Goal: Information Seeking & Learning: Check status

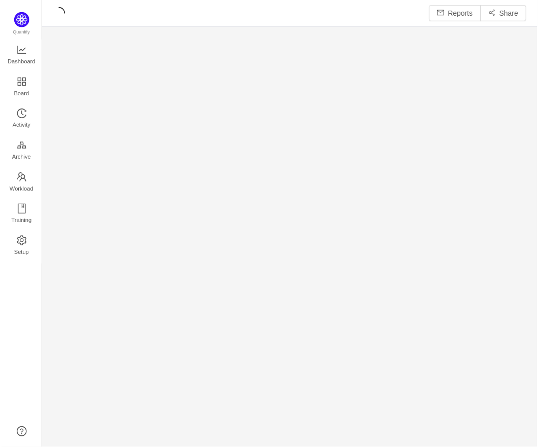
scroll to position [447, 498]
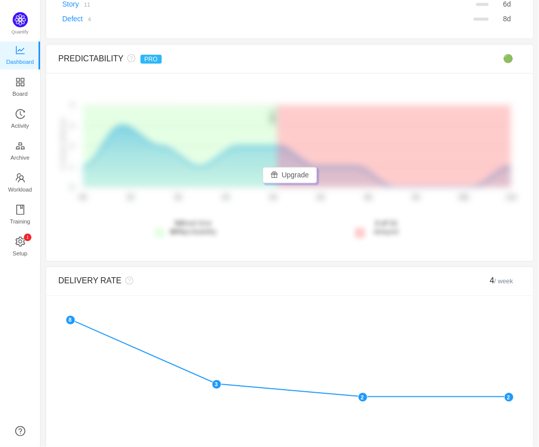
scroll to position [324, 0]
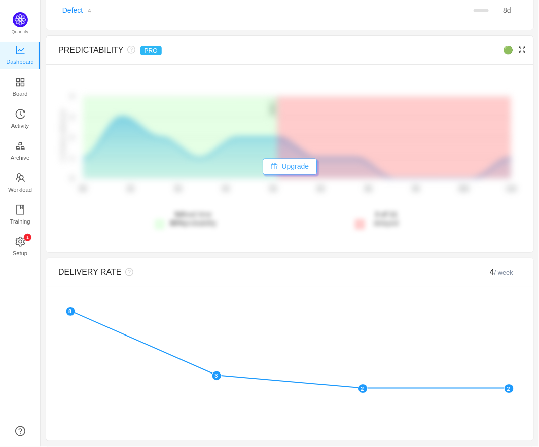
click at [293, 164] on button "Upgrade" at bounding box center [290, 167] width 55 height 16
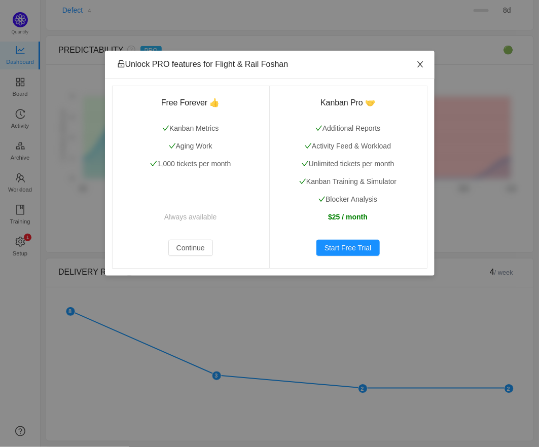
drag, startPoint x: 419, startPoint y: 61, endPoint x: 417, endPoint y: 66, distance: 5.2
click at [419, 61] on icon "icon: close" at bounding box center [420, 64] width 8 height 8
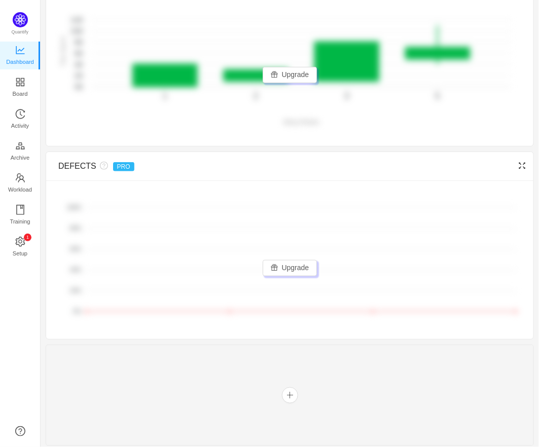
scroll to position [1097, 0]
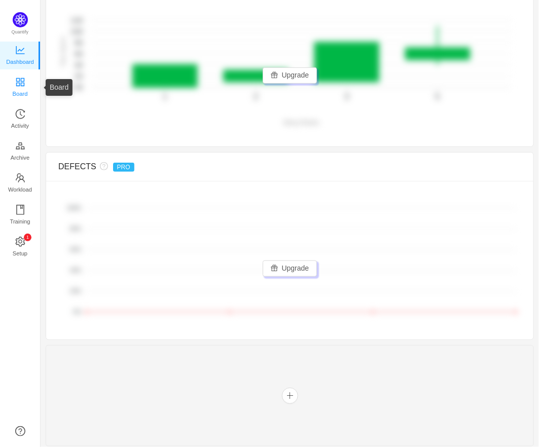
click at [20, 81] on icon "icon: appstore" at bounding box center [20, 82] width 10 height 10
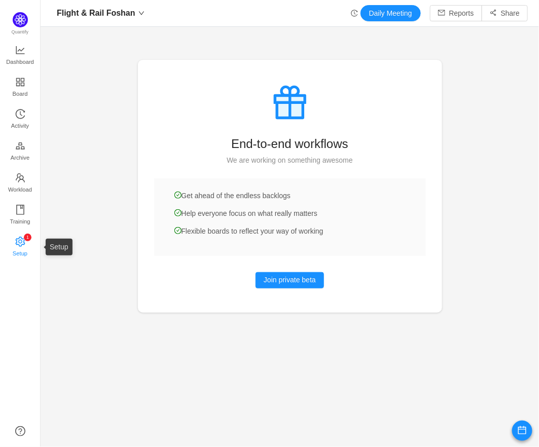
click at [16, 245] on span "Setup" at bounding box center [20, 253] width 15 height 20
click at [28, 119] on span "Activity" at bounding box center [20, 126] width 18 height 20
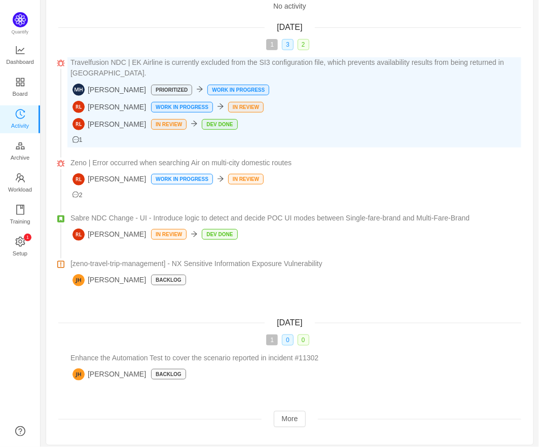
scroll to position [76, 0]
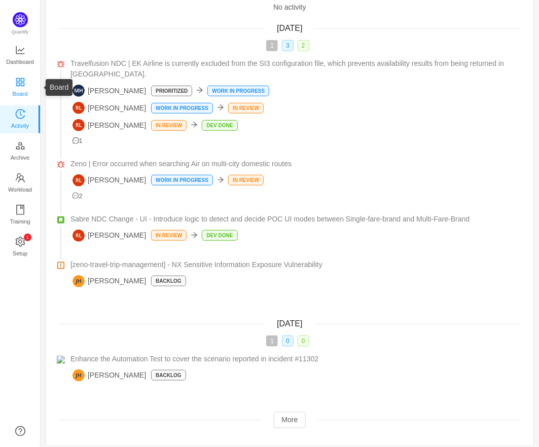
click at [18, 90] on span "Board" at bounding box center [20, 94] width 15 height 20
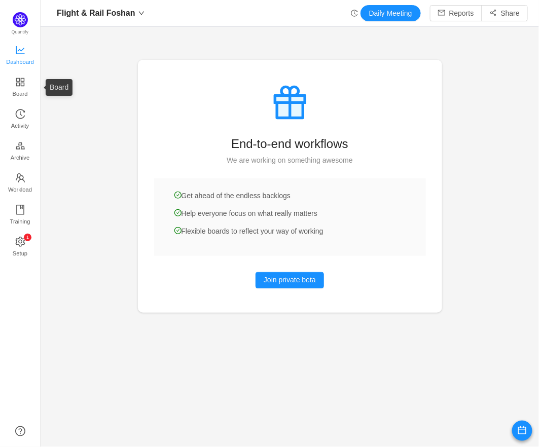
click at [24, 59] on span "Dashboard" at bounding box center [20, 62] width 28 height 20
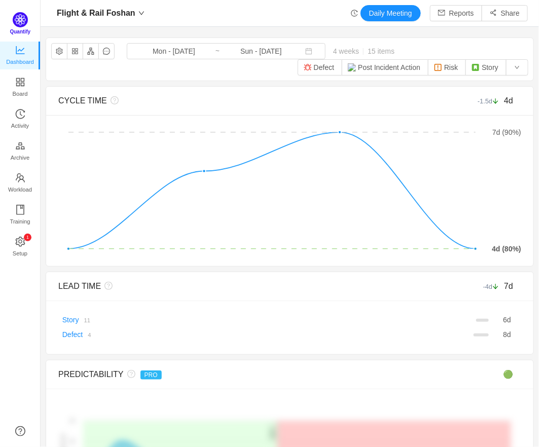
click at [25, 25] on span "Quantify" at bounding box center [22, 23] width 18 height 23
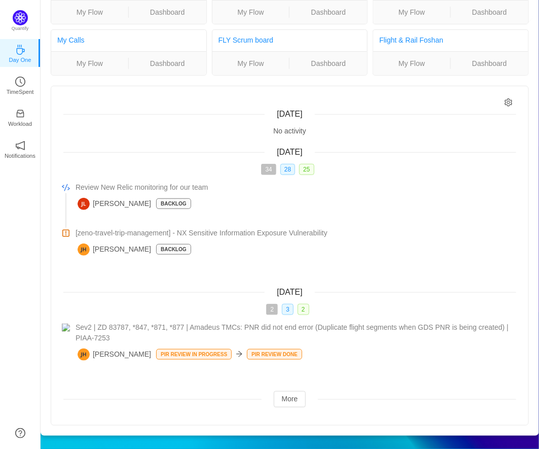
scroll to position [68, 0]
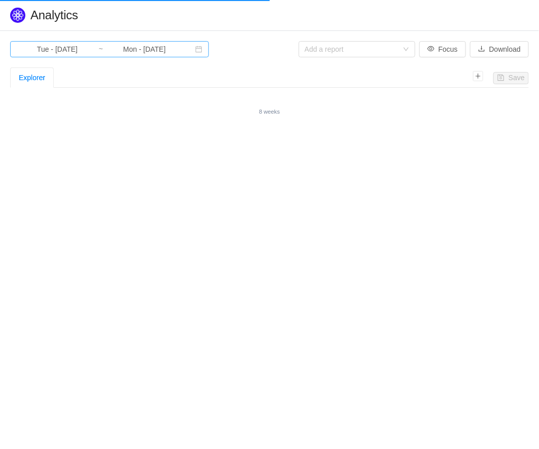
click at [142, 49] on input "Mon - [DATE]" at bounding box center [144, 49] width 82 height 11
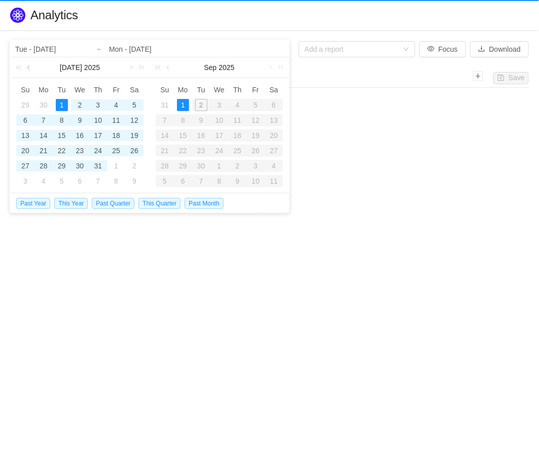
click at [28, 65] on link at bounding box center [29, 67] width 9 height 20
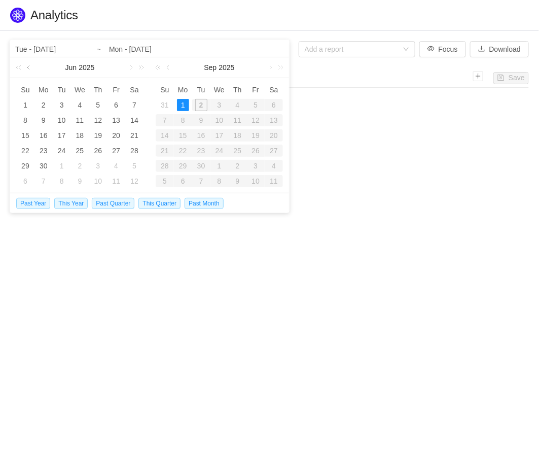
click at [28, 65] on link at bounding box center [29, 67] width 9 height 20
click at [129, 67] on link at bounding box center [130, 67] width 9 height 20
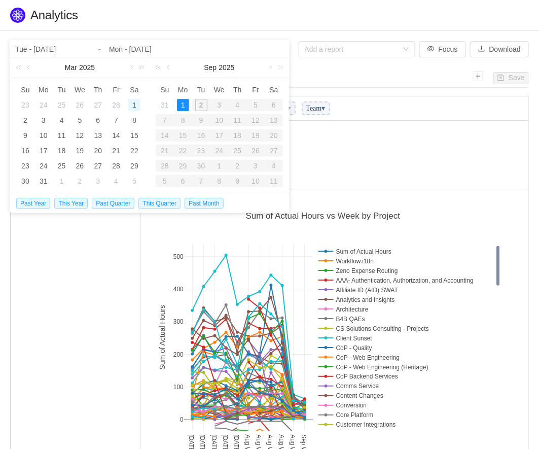
click at [136, 105] on div "1" at bounding box center [134, 105] width 12 height 12
click at [131, 103] on div "1" at bounding box center [134, 105] width 12 height 12
type input "Sat - Mar 01, 2025"
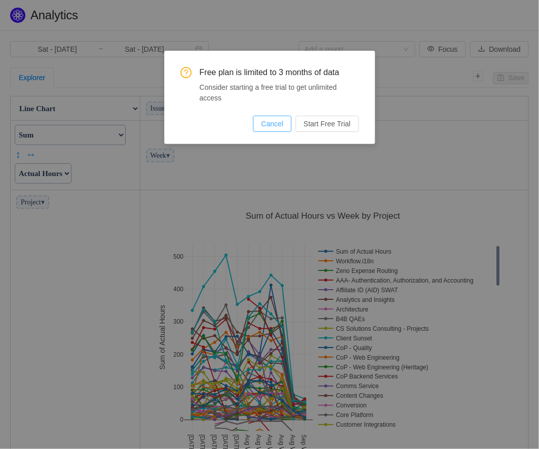
click at [279, 122] on button "Cancel" at bounding box center [272, 124] width 39 height 16
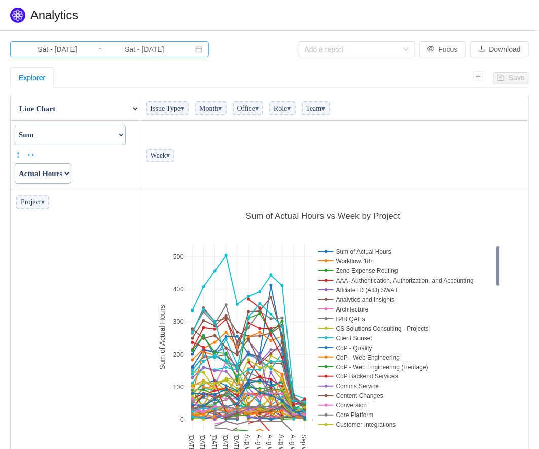
click at [85, 50] on input "Sat - Mar 01, 2025" at bounding box center [57, 49] width 82 height 11
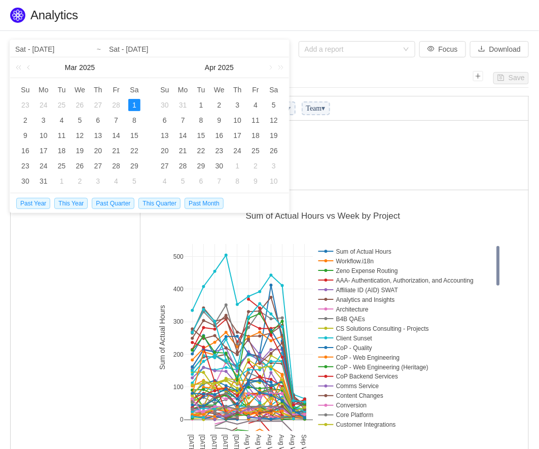
click at [127, 63] on div "Mar 2025" at bounding box center [79, 67] width 139 height 20
click at [154, 69] on div "Apr 2025" at bounding box center [219, 67] width 139 height 20
drag, startPoint x: 158, startPoint y: 69, endPoint x: 172, endPoint y: 69, distance: 14.2
click at [158, 69] on div "Apr 2025" at bounding box center [219, 67] width 139 height 20
click at [172, 69] on div "Apr 2025" at bounding box center [219, 67] width 139 height 20
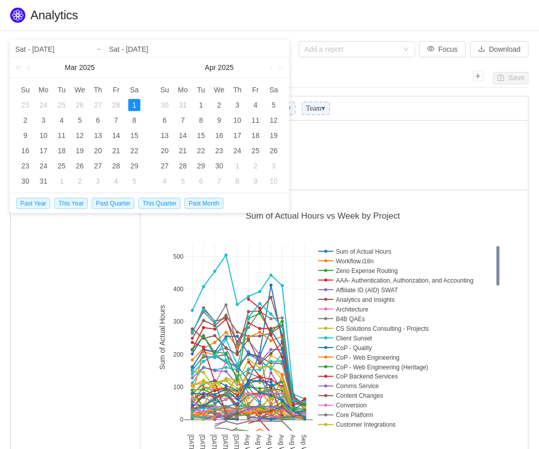
click at [61, 52] on input "Sat - Mar 01, 2025" at bounding box center [79, 49] width 129 height 12
click at [271, 68] on link at bounding box center [269, 67] width 9 height 20
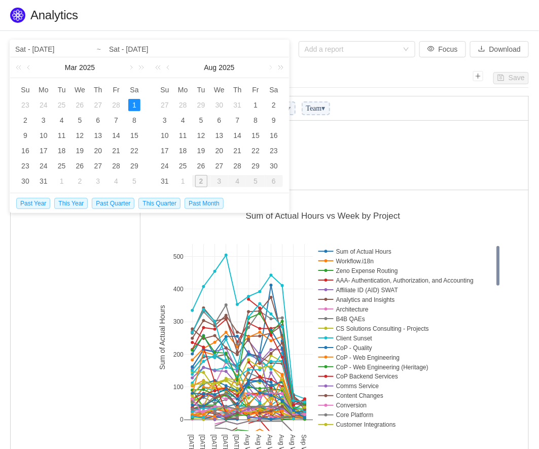
click at [274, 62] on link at bounding box center [278, 67] width 13 height 20
click at [136, 18] on h1 "Quantify › Analytics" at bounding box center [279, 15] width 498 height 15
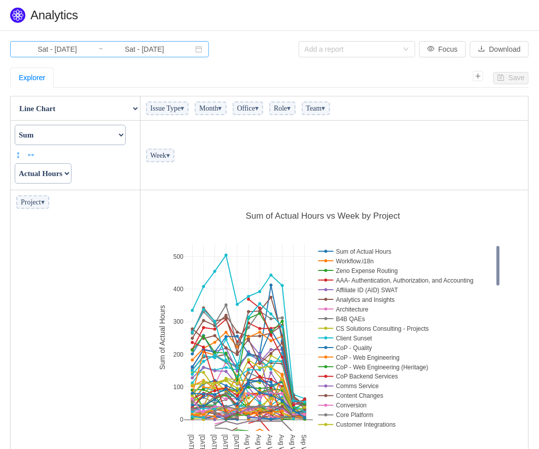
click at [61, 47] on input "Sat - Mar 01, 2025" at bounding box center [57, 49] width 82 height 11
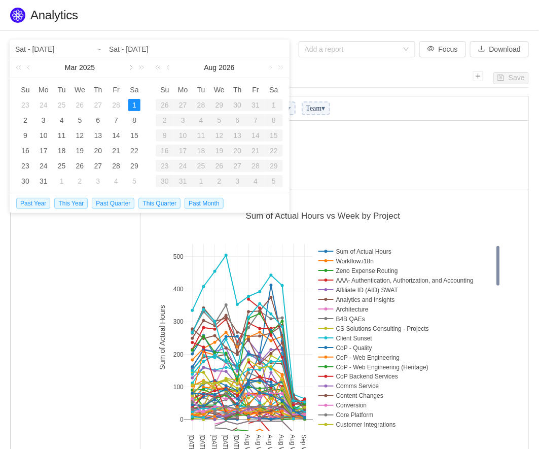
click at [129, 66] on link at bounding box center [130, 67] width 9 height 20
click at [26, 103] on div "1" at bounding box center [25, 105] width 12 height 12
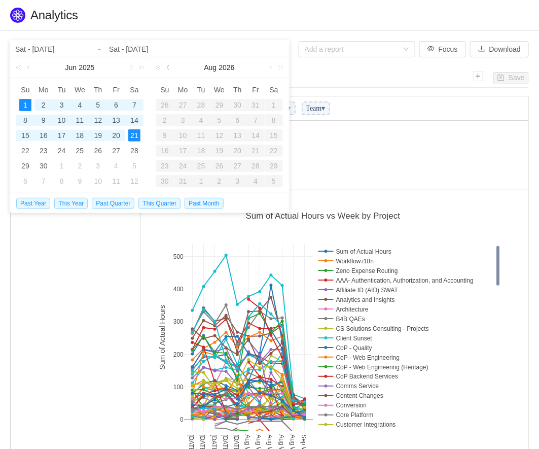
click at [170, 66] on link at bounding box center [168, 67] width 9 height 20
click at [148, 47] on input "Sat - Mar 01, 2025" at bounding box center [196, 49] width 175 height 12
drag, startPoint x: 140, startPoint y: 49, endPoint x: 128, endPoint y: 49, distance: 12.2
click at [140, 49] on input "Sat - Mar 01, 2025" at bounding box center [196, 49] width 175 height 12
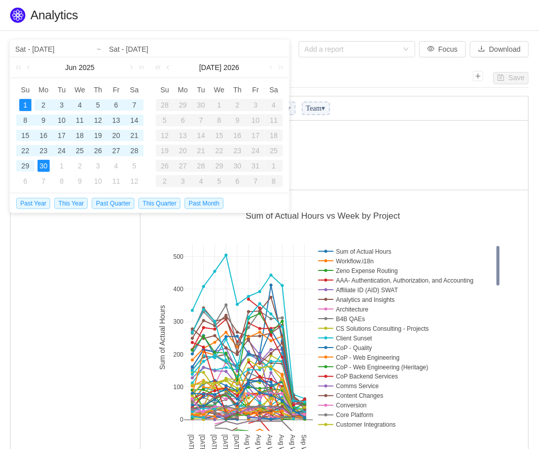
click at [40, 163] on div "30" at bounding box center [44, 166] width 12 height 12
type input "Sun - Jun 01, 2025"
type input "Mon - Jun 30, 2025"
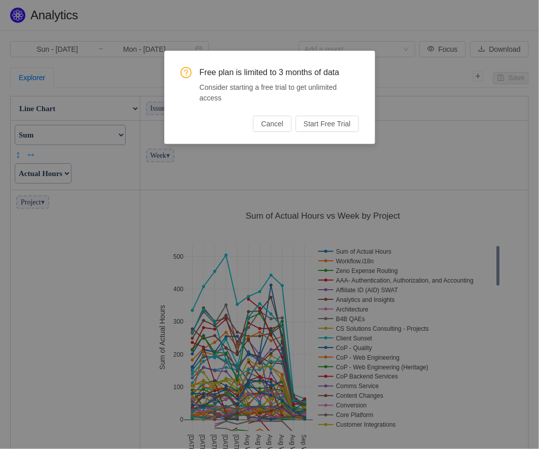
drag, startPoint x: 272, startPoint y: 121, endPoint x: 218, endPoint y: 113, distance: 53.8
click at [272, 121] on button "Cancel" at bounding box center [272, 124] width 39 height 16
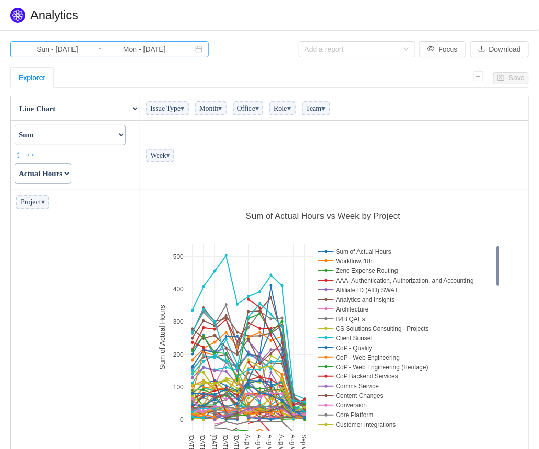
click at [55, 50] on input "Sun - Jun 01, 2025" at bounding box center [57, 49] width 82 height 11
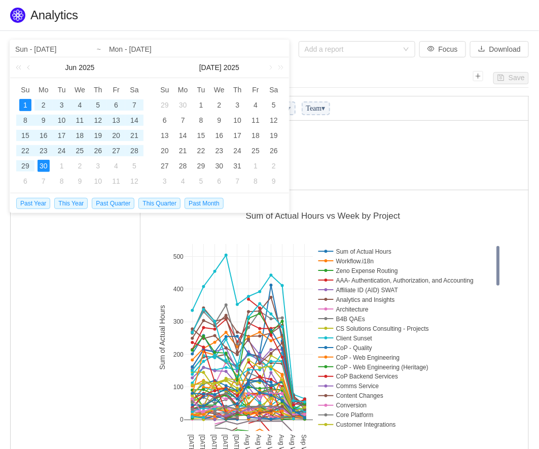
click at [42, 47] on input "Sun - Jun 01, 2025" at bounding box center [79, 49] width 129 height 12
click at [60, 167] on div "1" at bounding box center [62, 166] width 12 height 12
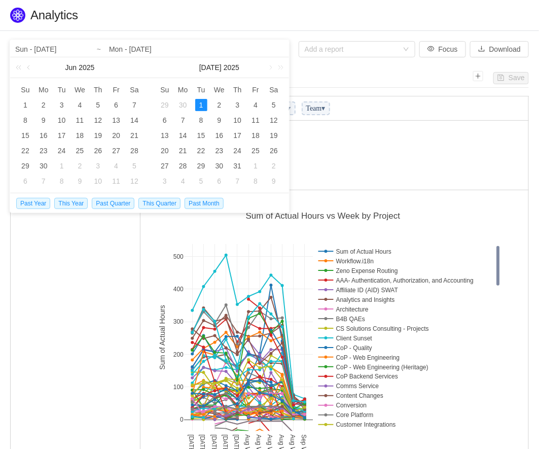
click at [200, 102] on div "1" at bounding box center [201, 105] width 12 height 12
type input "Tue - Jul 01, 2025"
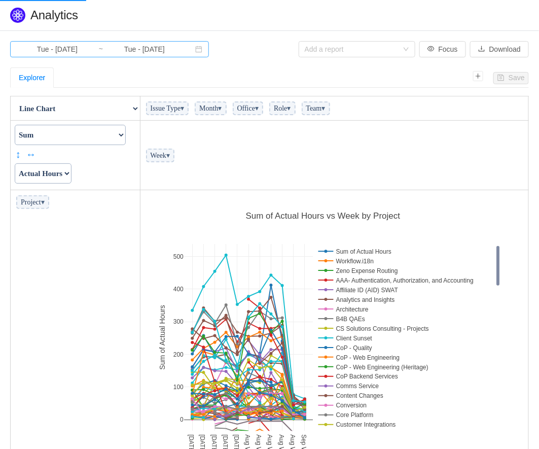
click at [141, 49] on input "Tue - Jul 01, 2025" at bounding box center [144, 49] width 82 height 11
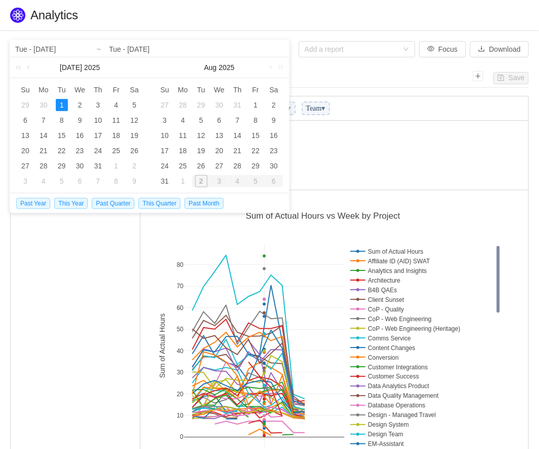
click at [149, 52] on input "Tue - Jul 01, 2025" at bounding box center [196, 49] width 175 height 12
click at [164, 178] on div "31" at bounding box center [165, 181] width 12 height 12
click at [166, 178] on div "31" at bounding box center [165, 181] width 12 height 12
type input "Sun - Aug 31, 2025"
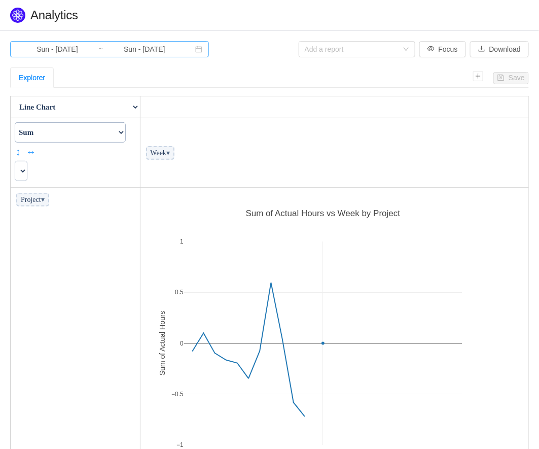
click at [50, 50] on input "Sun - Aug 31, 2025" at bounding box center [57, 49] width 82 height 11
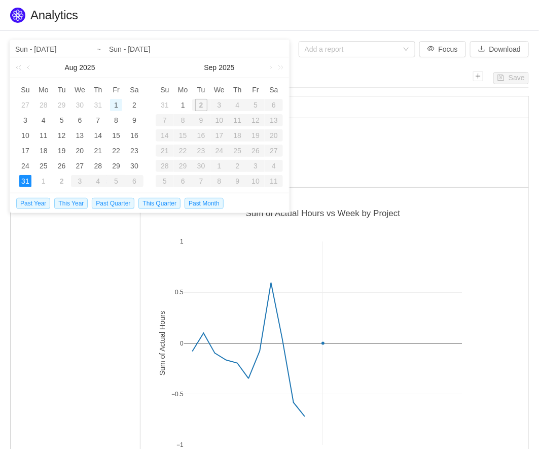
click at [117, 100] on div "1" at bounding box center [116, 105] width 12 height 12
drag, startPoint x: 30, startPoint y: 69, endPoint x: 38, endPoint y: 77, distance: 11.1
click at [30, 69] on link at bounding box center [29, 67] width 9 height 20
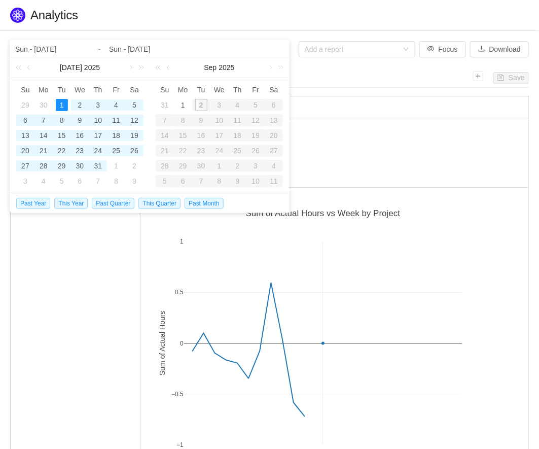
click at [62, 106] on div "1" at bounding box center [62, 105] width 12 height 12
type input "Tue - Jul 01, 2025"
type input "Fri - Aug 01, 2025"
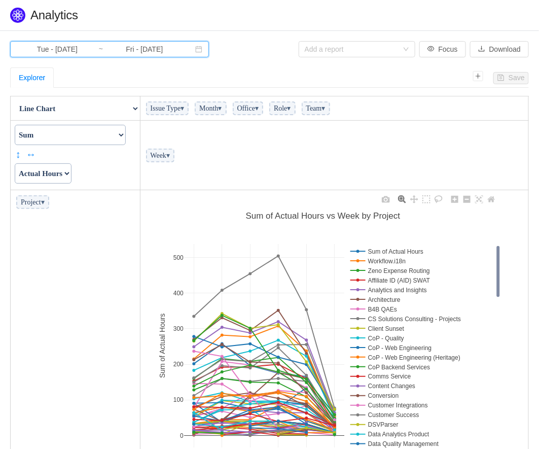
scroll to position [0, 0]
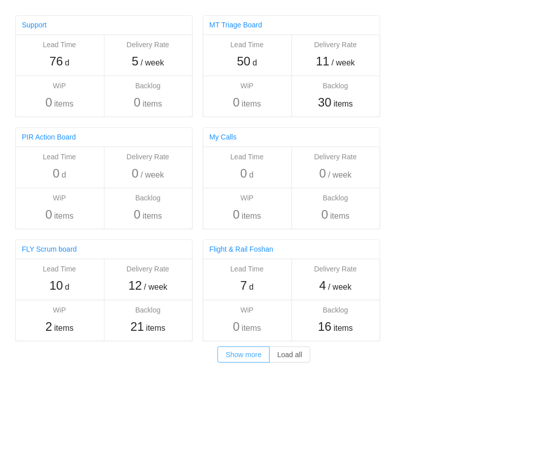
click at [244, 354] on button "Show more" at bounding box center [243, 354] width 52 height 16
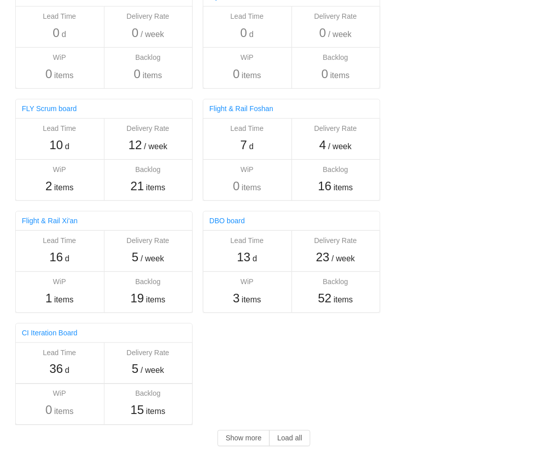
scroll to position [139, 0]
